Goal: Information Seeking & Learning: Learn about a topic

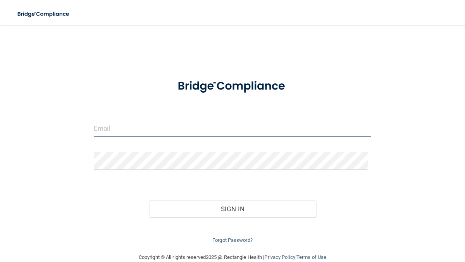
click at [174, 127] on input "email" at bounding box center [233, 128] width 278 height 17
type input "[EMAIL_ADDRESS][DOMAIN_NAME]"
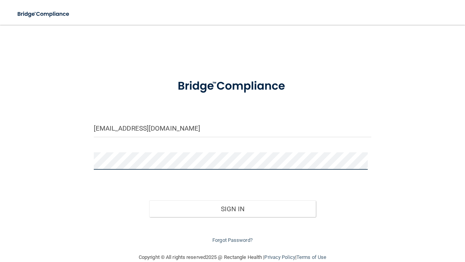
click at [149, 201] on button "Sign In" at bounding box center [232, 209] width 167 height 17
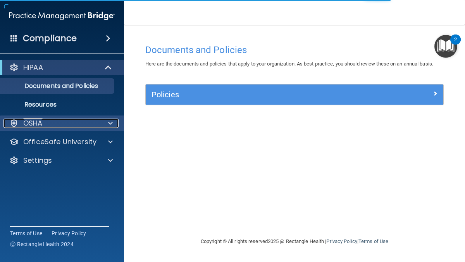
click at [109, 123] on span at bounding box center [110, 123] width 5 height 9
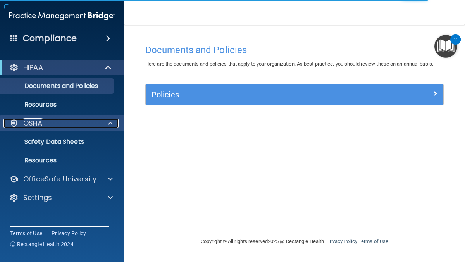
click at [98, 121] on div "OSHA" at bounding box center [51, 123] width 96 height 9
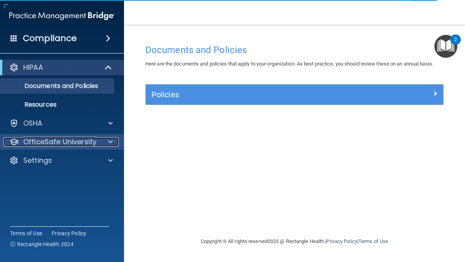
click at [92, 143] on p "OfficeSafe University" at bounding box center [59, 141] width 73 height 9
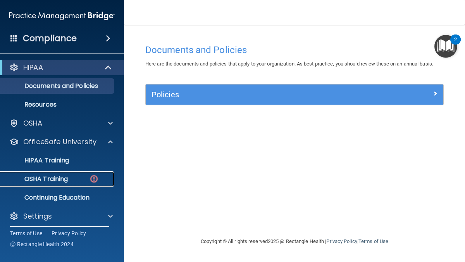
click at [62, 178] on p "OSHA Training" at bounding box center [36, 179] width 63 height 8
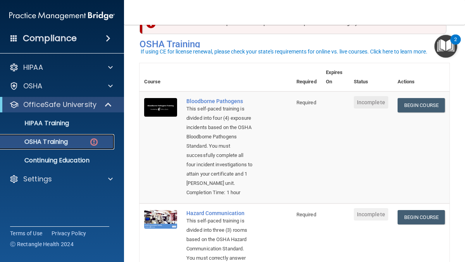
scroll to position [33, 0]
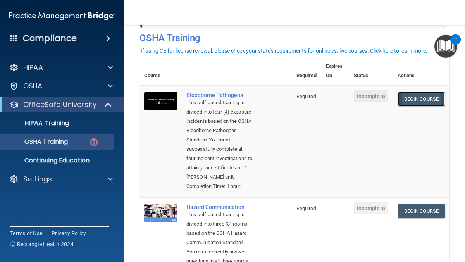
click at [407, 92] on link "Begin Course" at bounding box center [421, 99] width 47 height 14
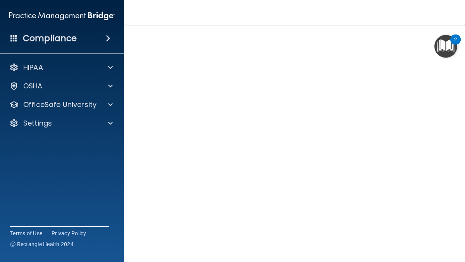
scroll to position [32, 0]
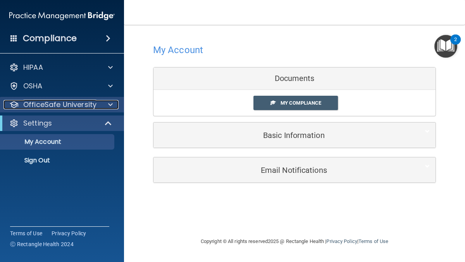
click at [83, 107] on p "OfficeSafe University" at bounding box center [59, 104] width 73 height 9
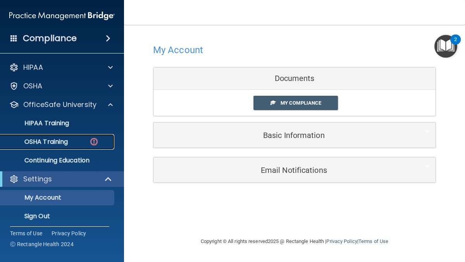
click at [71, 139] on div "OSHA Training" at bounding box center [58, 142] width 106 height 8
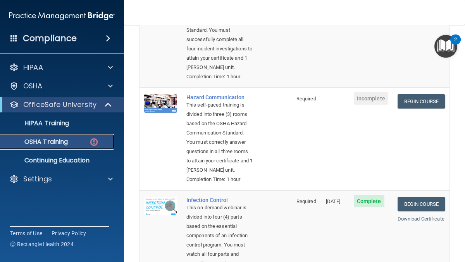
scroll to position [154, 0]
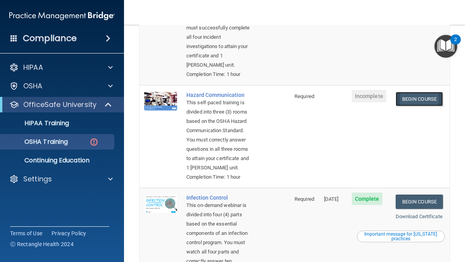
click at [414, 106] on link "Begin Course" at bounding box center [419, 99] width 47 height 14
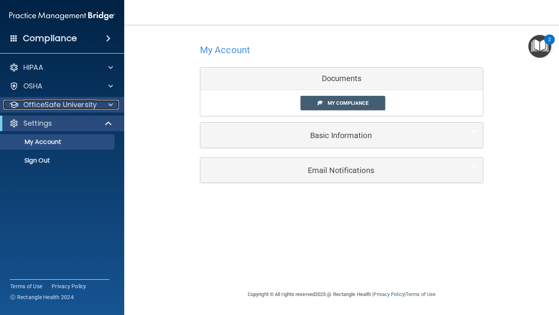
click at [34, 105] on p "OfficeSafe University" at bounding box center [59, 104] width 73 height 9
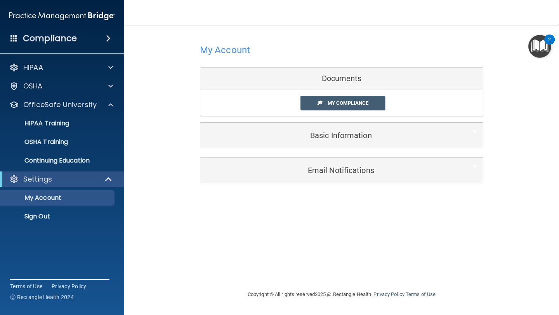
click at [183, 48] on div "My Account Documents My Compliance My Compliance My BAA Basic Information Full …" at bounding box center [341, 112] width 403 height 159
